Goal: Browse casually

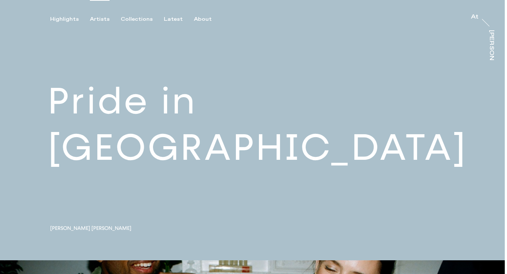
click at [99, 19] on div "Artists" at bounding box center [100, 19] width 20 height 7
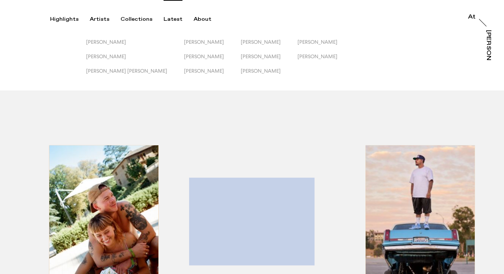
click at [171, 19] on div "Latest" at bounding box center [173, 19] width 19 height 7
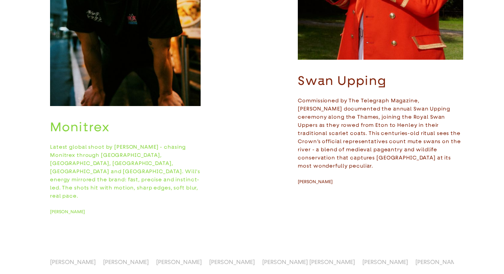
scroll to position [234, 0]
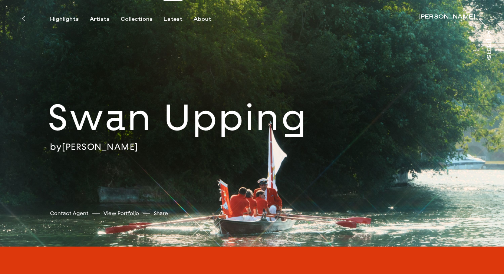
click at [170, 20] on div "Latest" at bounding box center [173, 19] width 19 height 7
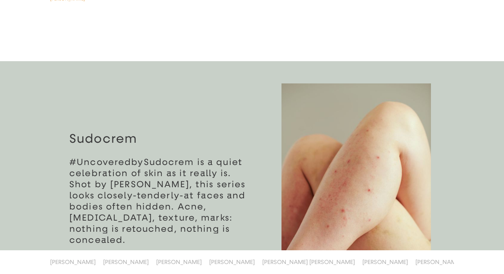
scroll to position [1882, 0]
